Goal: Check status: Check status

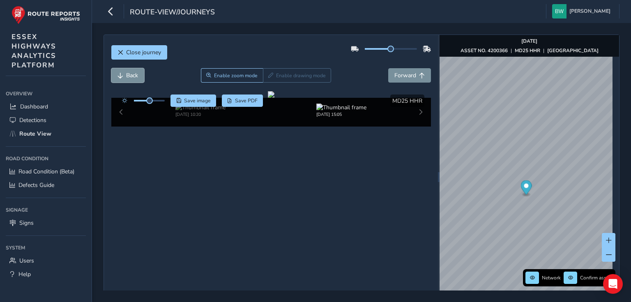
click at [124, 72] on button "Back" at bounding box center [127, 75] width 33 height 14
